Goal: Task Accomplishment & Management: Manage account settings

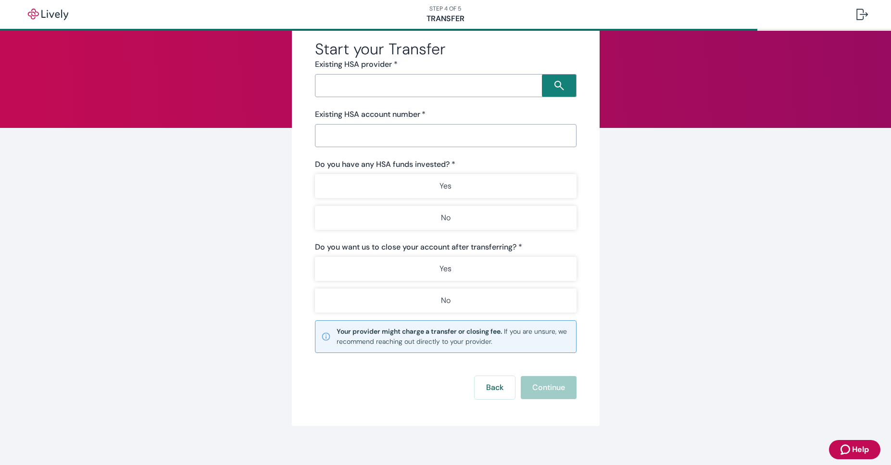
scroll to position [51, 0]
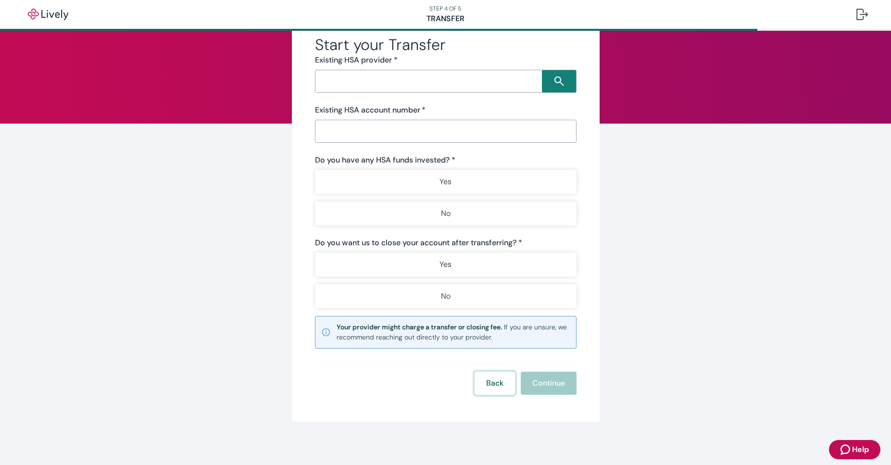
click at [497, 380] on button "Back" at bounding box center [494, 383] width 40 height 23
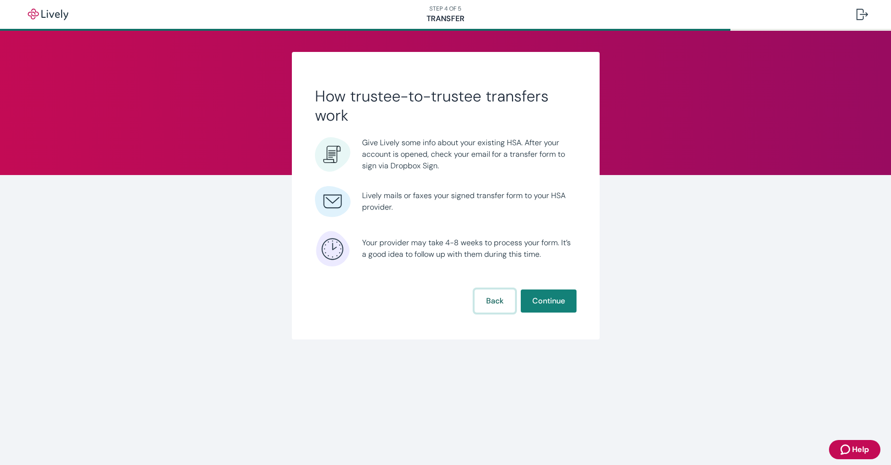
click at [498, 303] on button "Back" at bounding box center [494, 300] width 40 height 23
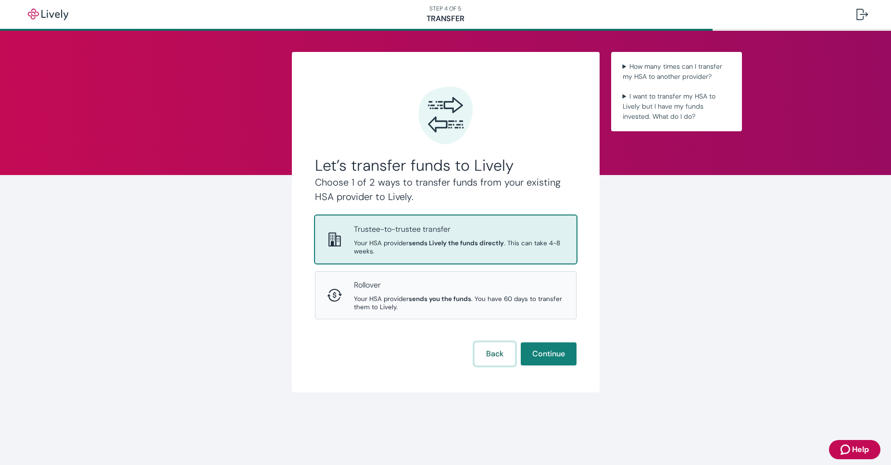
click at [498, 345] on button "Back" at bounding box center [494, 353] width 40 height 23
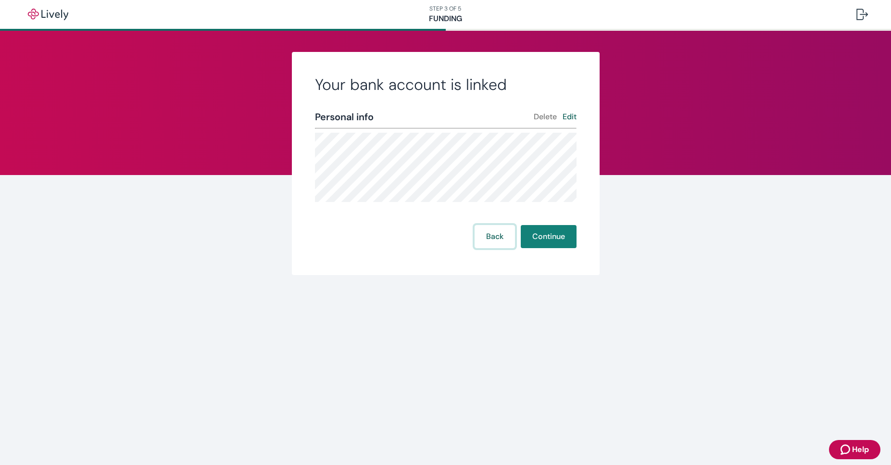
click at [497, 235] on button "Back" at bounding box center [494, 236] width 40 height 23
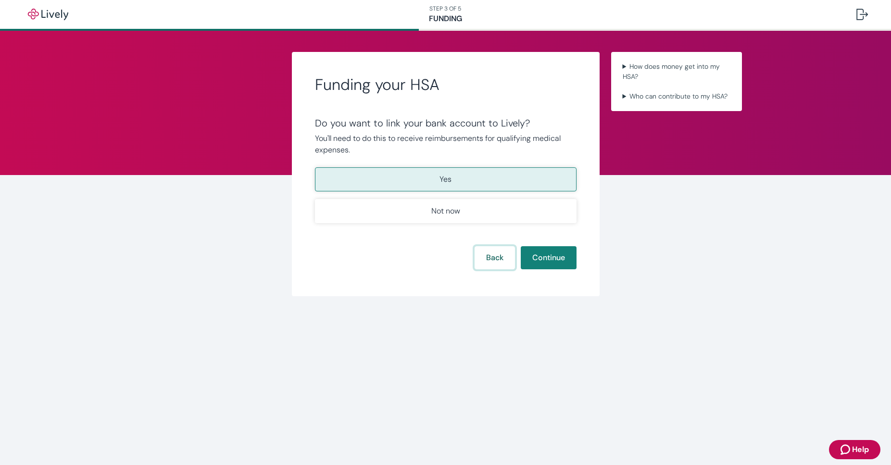
click at [494, 260] on button "Back" at bounding box center [494, 257] width 40 height 23
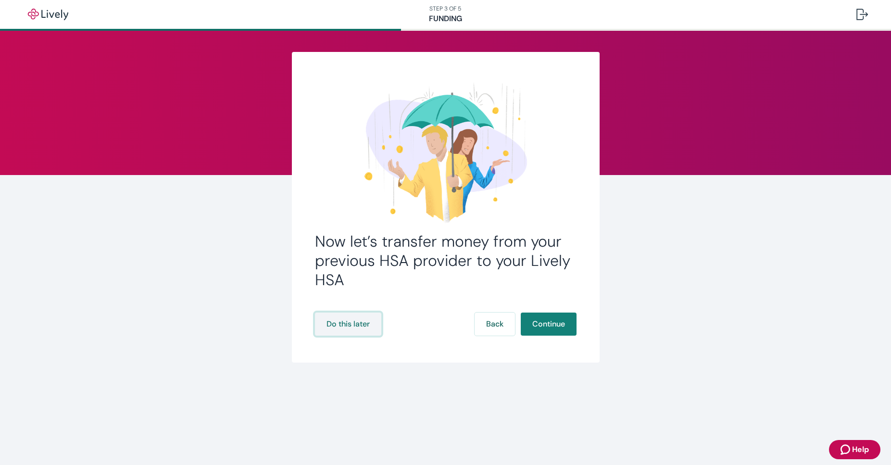
click at [345, 323] on button "Do this later" at bounding box center [348, 323] width 66 height 23
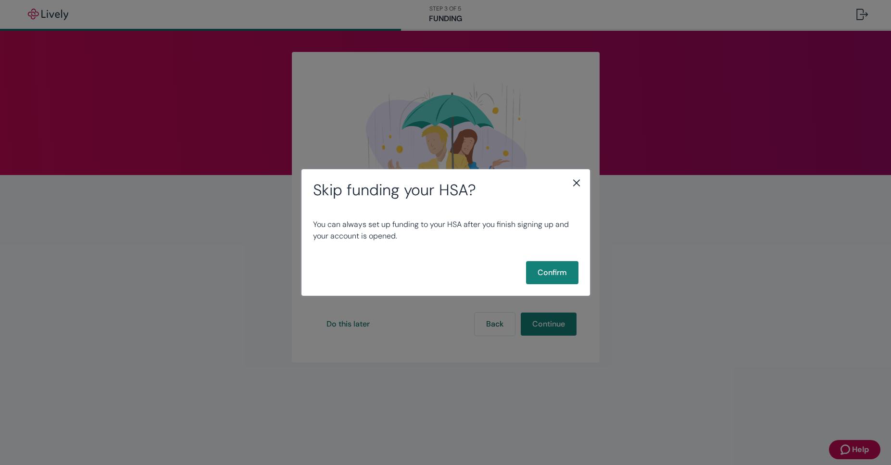
click at [576, 186] on icon "close" at bounding box center [576, 183] width 12 height 12
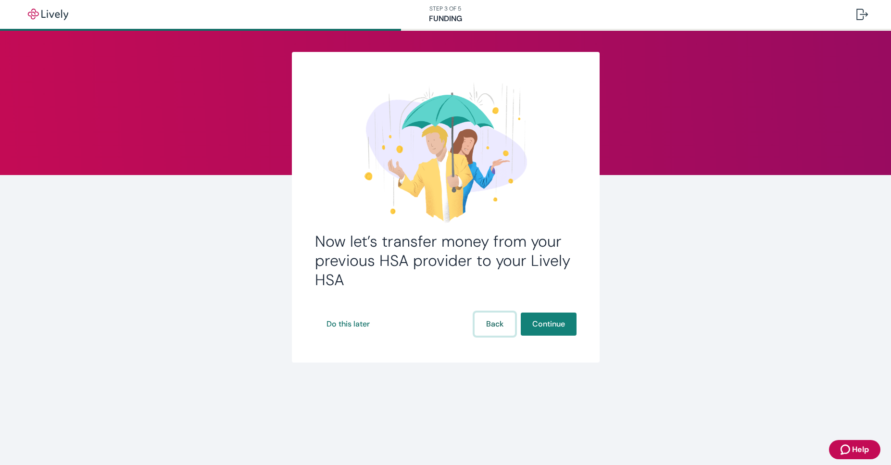
click at [501, 325] on button "Back" at bounding box center [494, 323] width 40 height 23
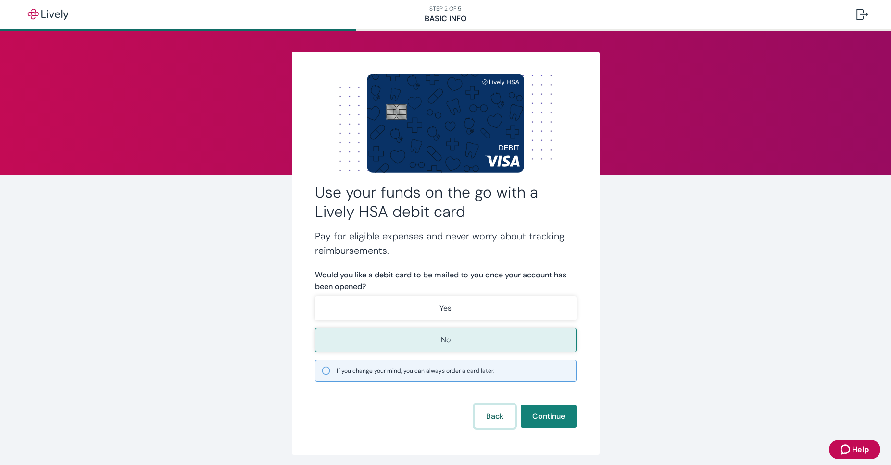
click at [493, 417] on button "Back" at bounding box center [494, 416] width 40 height 23
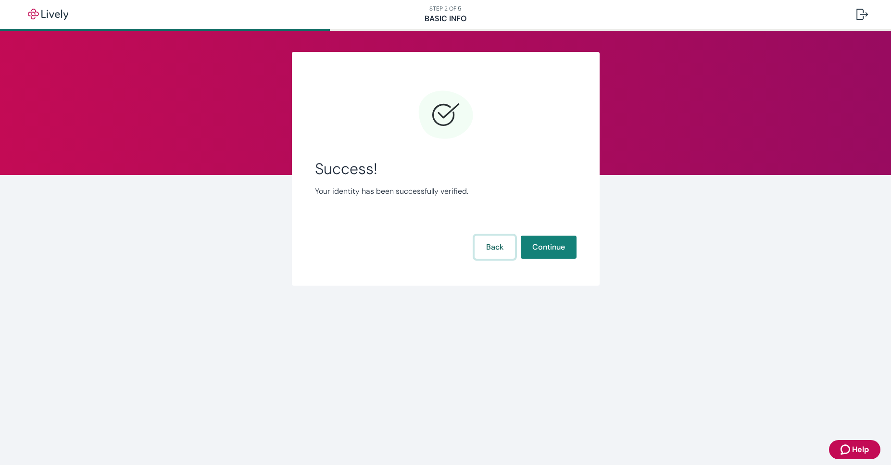
click at [499, 251] on button "Back" at bounding box center [494, 246] width 40 height 23
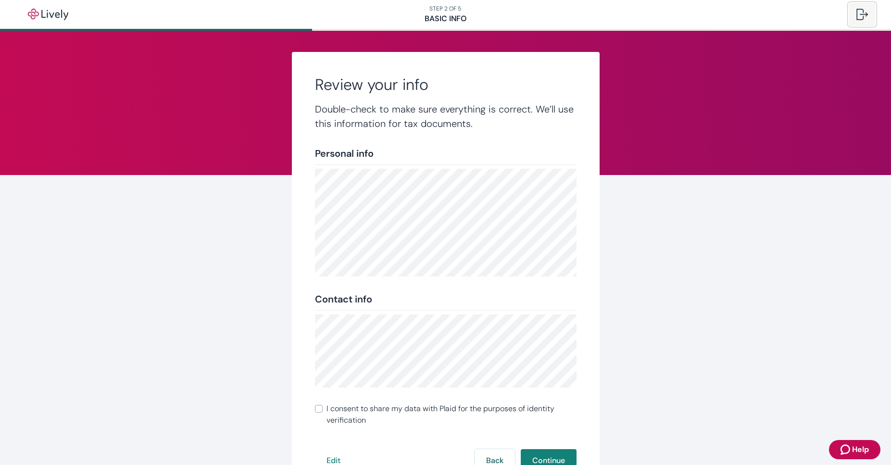
click at [858, 19] on div at bounding box center [862, 15] width 12 height 12
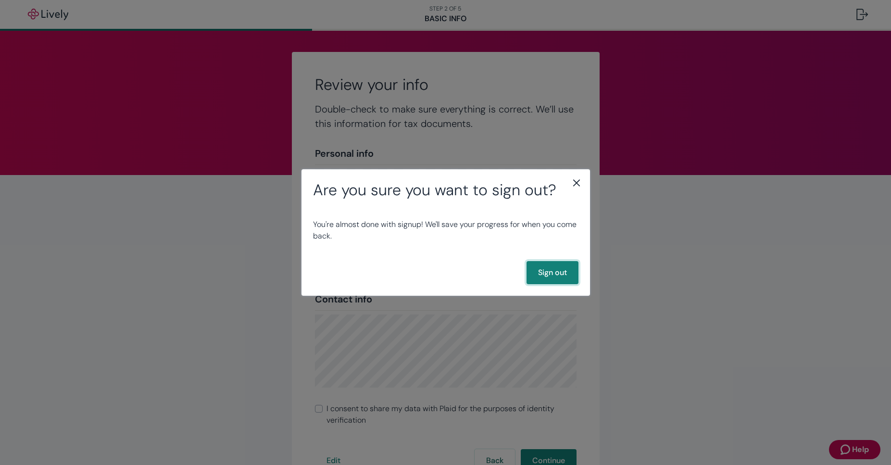
click at [555, 272] on button "Sign out" at bounding box center [552, 272] width 52 height 23
